Goal: Check status: Check status

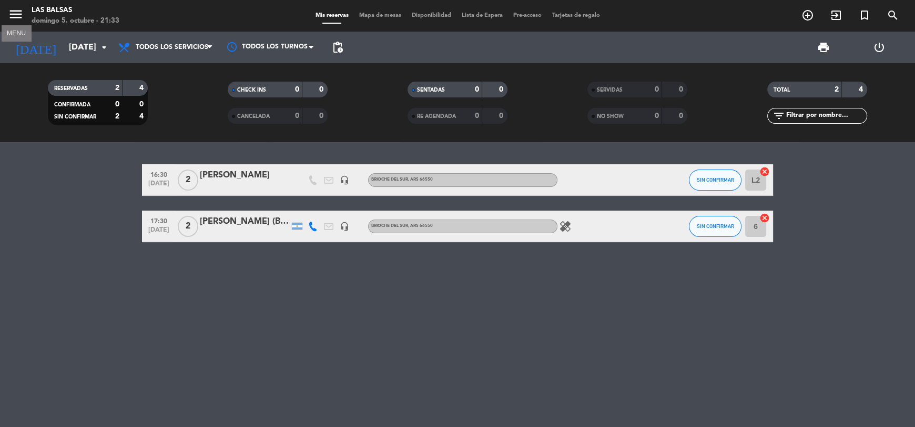
click at [10, 13] on icon "menu" at bounding box center [16, 14] width 16 height 16
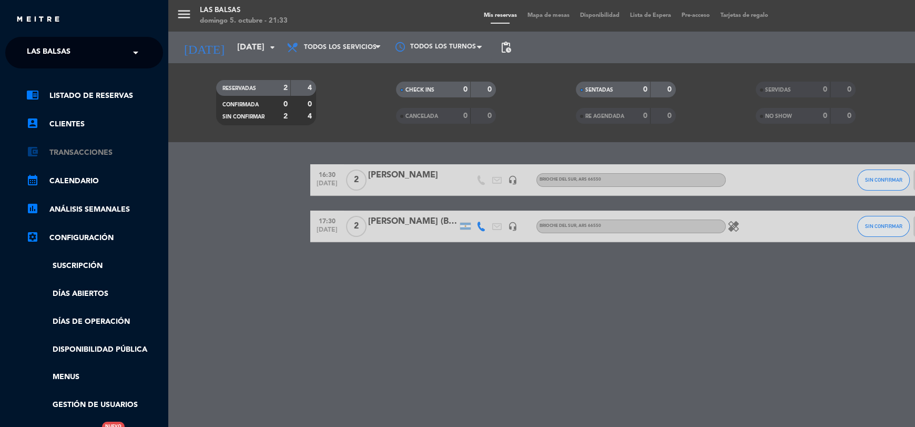
click at [90, 157] on link "account_balance_wallet Transacciones" at bounding box center [94, 152] width 137 height 13
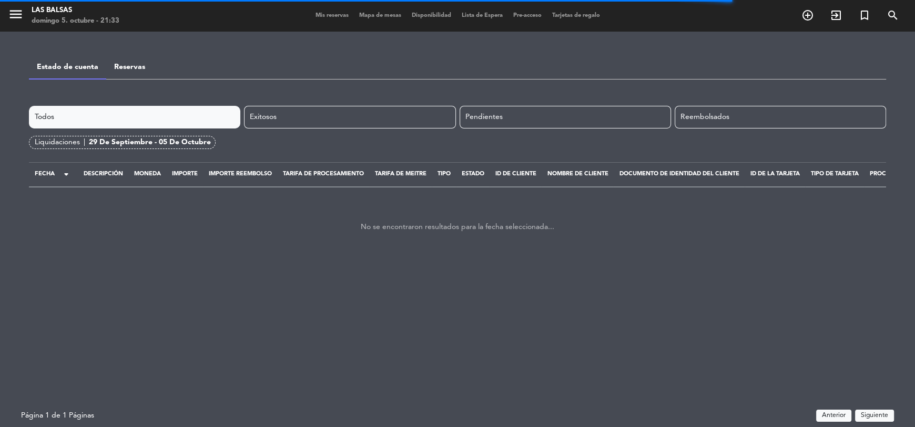
click at [149, 143] on div "29 de septiembre - 05 de octubre" at bounding box center [150, 142] width 122 height 12
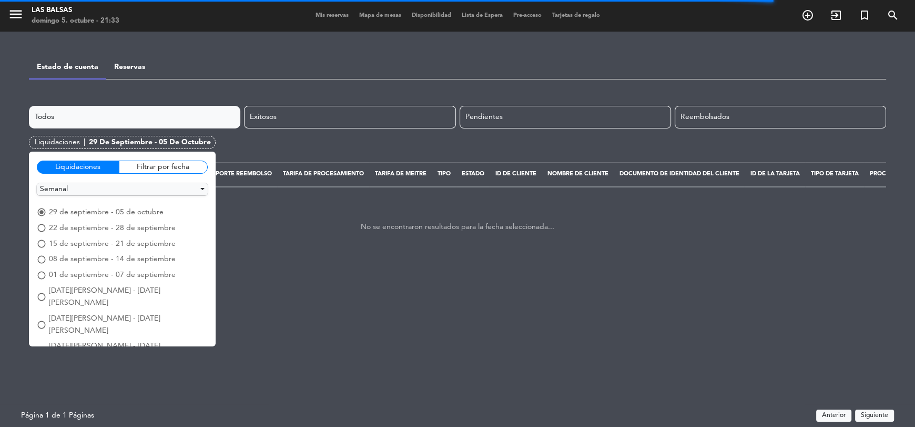
click at [152, 165] on div "Filtrar por fecha" at bounding box center [163, 166] width 89 height 13
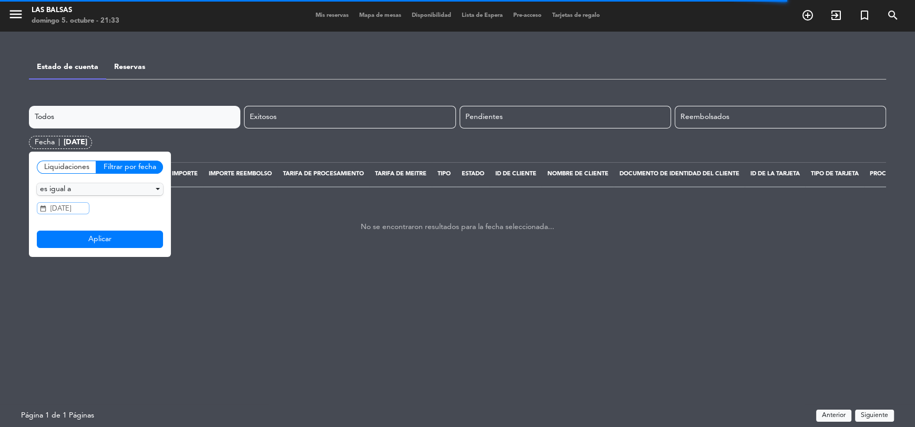
click at [77, 210] on input "[DATE]" at bounding box center [63, 208] width 53 height 12
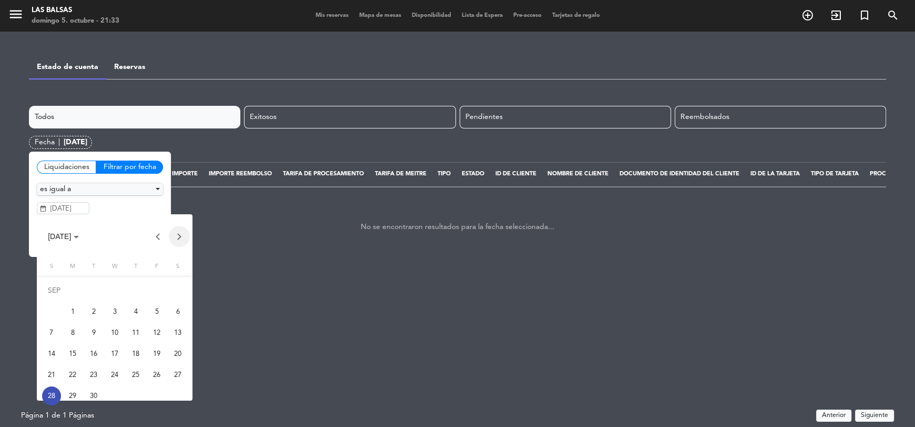
click at [175, 239] on button "Next month" at bounding box center [179, 236] width 21 height 21
click at [53, 313] on div "5" at bounding box center [51, 311] width 19 height 19
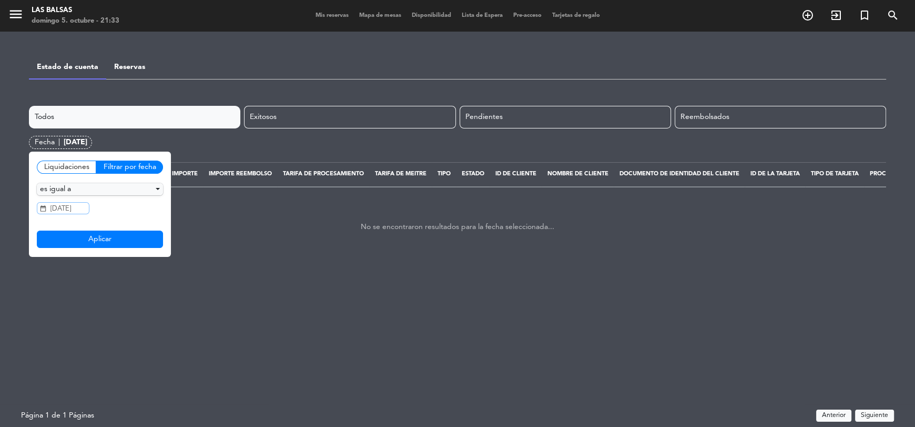
type input "[DATE]"
click at [102, 240] on button "Aplicar" at bounding box center [100, 239] width 126 height 18
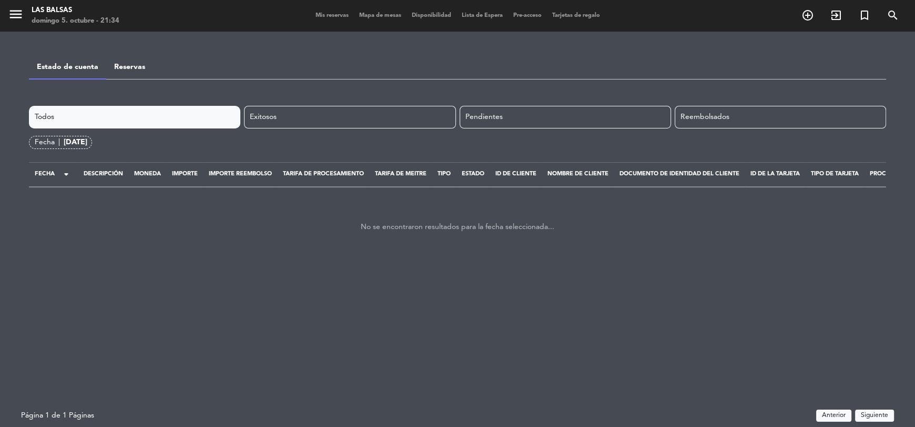
click at [137, 63] on link "Reservas" at bounding box center [129, 66] width 31 height 7
